Goal: Task Accomplishment & Management: Use online tool/utility

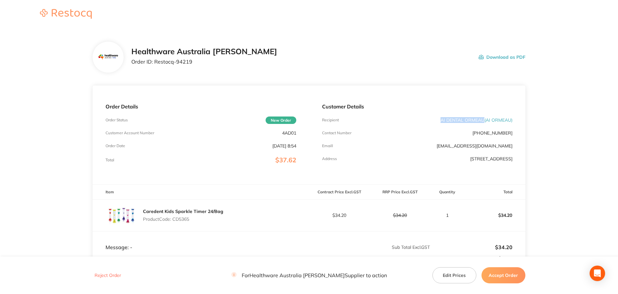
drag, startPoint x: 438, startPoint y: 120, endPoint x: 483, endPoint y: 123, distance: 45.0
click at [483, 123] on div "Recipient AI DENTAL ORMEAU ( AI ORMEAU )" at bounding box center [417, 119] width 190 height 5
copy p "AI DENTAL ORMEAU"
drag, startPoint x: 192, startPoint y: 61, endPoint x: 155, endPoint y: 65, distance: 37.4
click at [155, 65] on div "Healthware Australia [PERSON_NAME] Order ID: Restocq- 94219" at bounding box center [204, 57] width 146 height 20
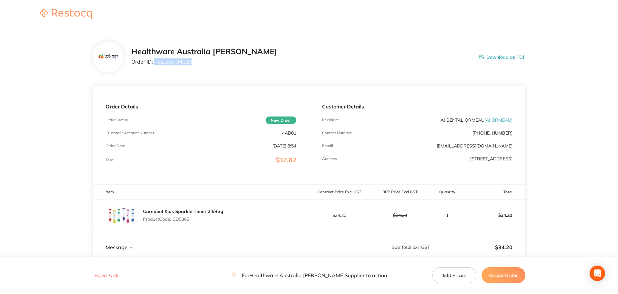
copy p "Restocq- 94219"
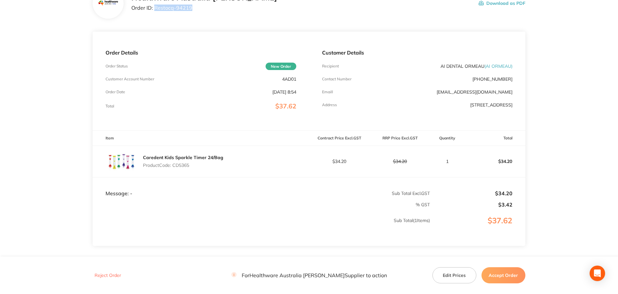
drag, startPoint x: 191, startPoint y: 165, endPoint x: 174, endPoint y: 168, distance: 17.9
click at [174, 168] on p "Product Code: CD5365" at bounding box center [183, 165] width 80 height 5
copy p "CD5365"
click at [509, 274] on button "Accept Order" at bounding box center [504, 275] width 44 height 16
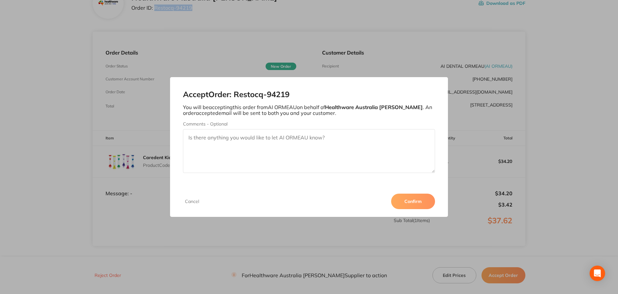
click at [417, 202] on button "Confirm" at bounding box center [413, 201] width 44 height 15
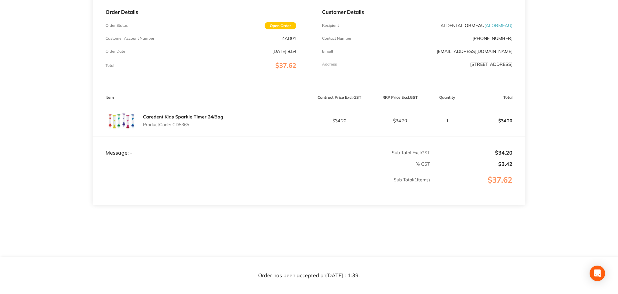
scroll to position [0, 0]
